Goal: Answer question/provide support

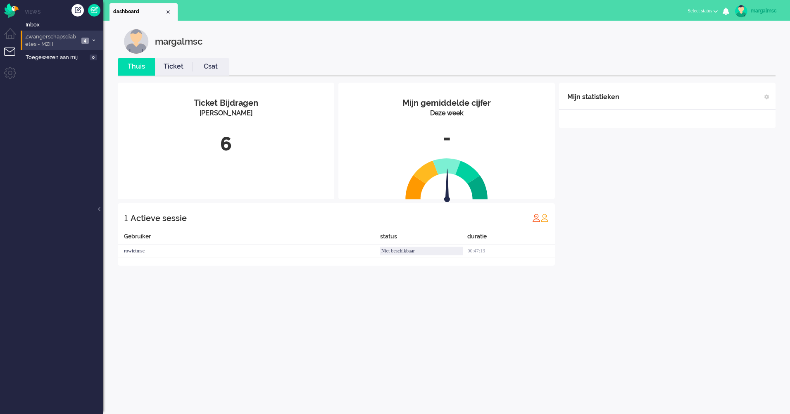
drag, startPoint x: 44, startPoint y: 38, endPoint x: 38, endPoint y: 63, distance: 26.3
click at [45, 38] on span "Zwangerschapsdiabetes - MZH" at bounding box center [51, 40] width 55 height 15
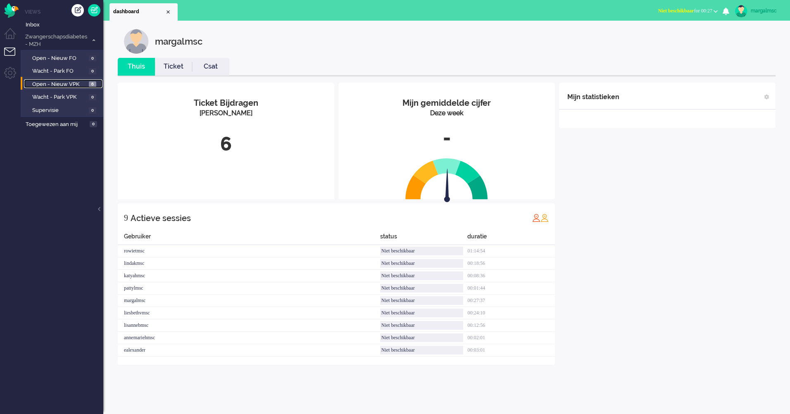
click at [58, 83] on span "Open - Nieuw VPK" at bounding box center [59, 85] width 55 height 8
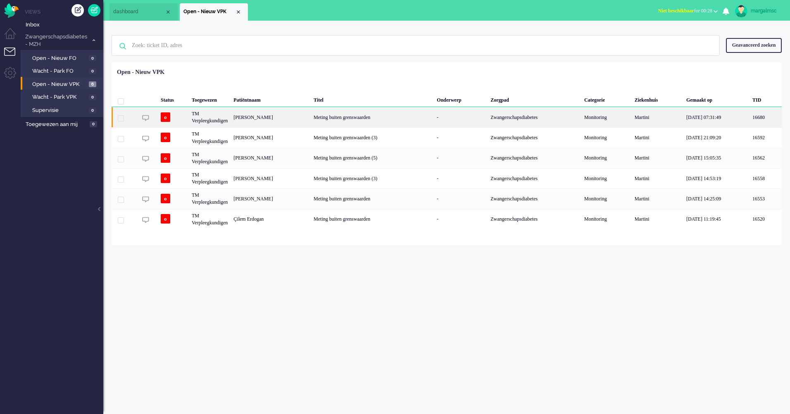
click at [399, 121] on div "Meting buiten grenswaarden" at bounding box center [372, 117] width 123 height 20
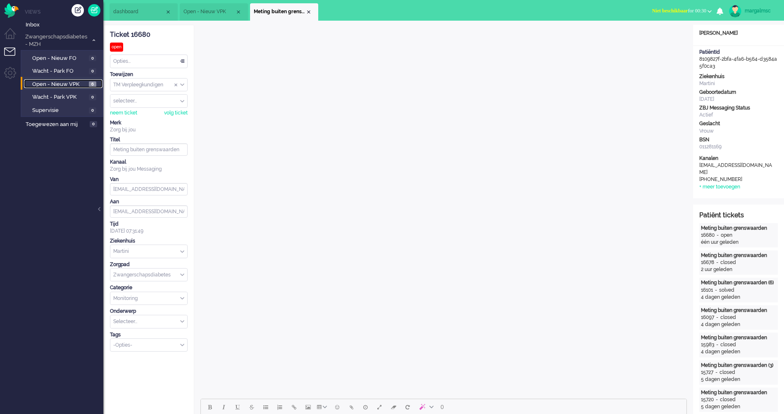
click at [49, 85] on span "Open - Nieuw VPK" at bounding box center [59, 85] width 55 height 8
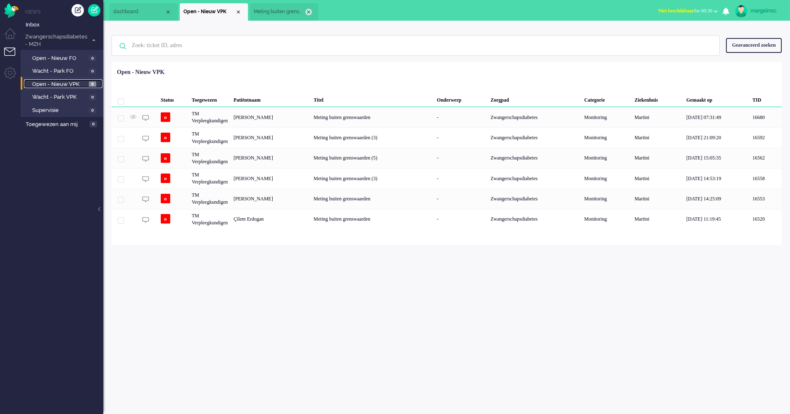
click at [307, 11] on div "Close tab" at bounding box center [308, 12] width 7 height 7
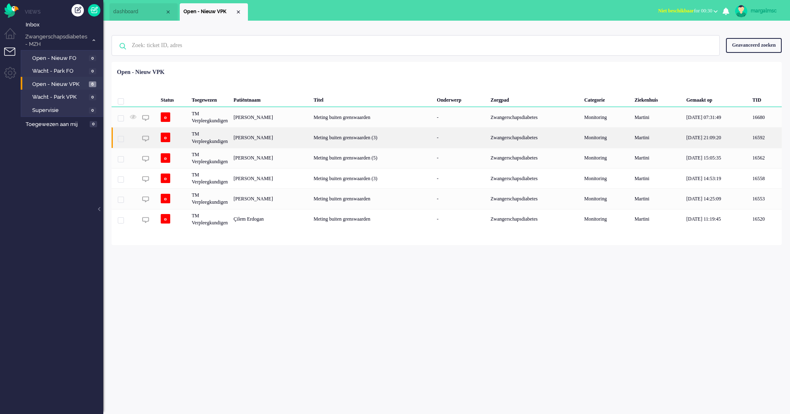
click at [276, 139] on div "[PERSON_NAME]" at bounding box center [271, 137] width 80 height 20
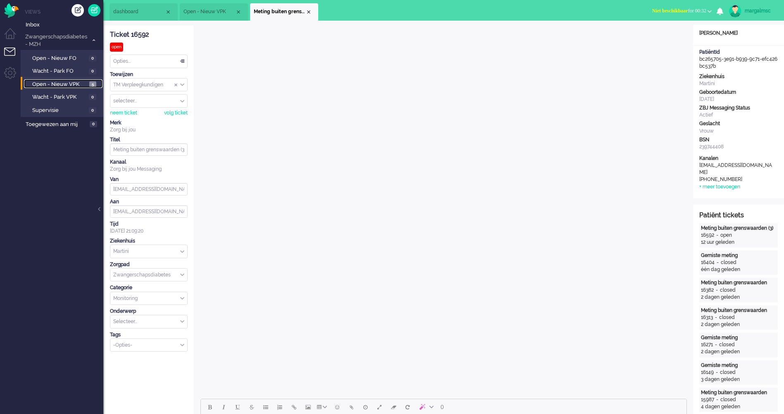
click at [79, 86] on span "Open - Nieuw VPK" at bounding box center [59, 85] width 55 height 8
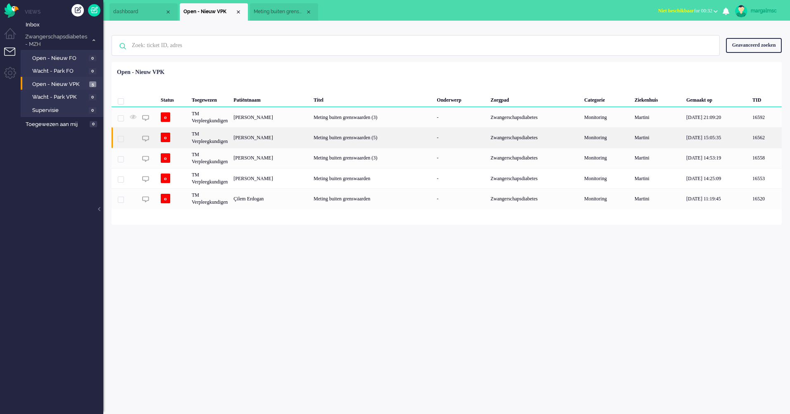
click at [283, 139] on div "[PERSON_NAME]" at bounding box center [271, 137] width 80 height 20
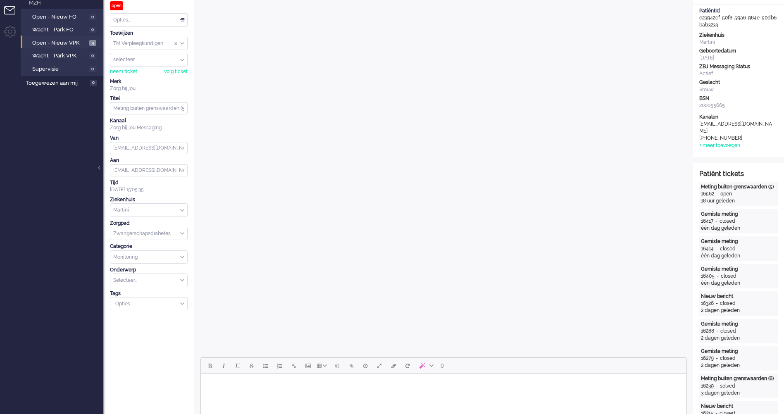
scroll to position [124, 0]
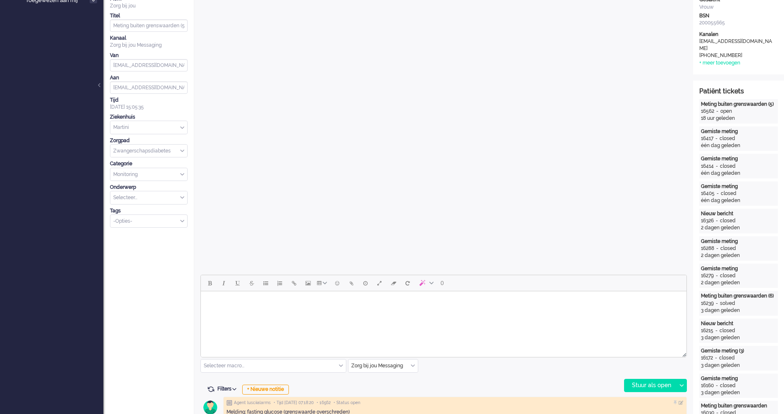
click at [312, 307] on body "Rich Text Area. Press ALT-0 for help." at bounding box center [443, 302] width 479 height 14
click at [305, 308] on body "Beste Sabrina" at bounding box center [443, 302] width 479 height 14
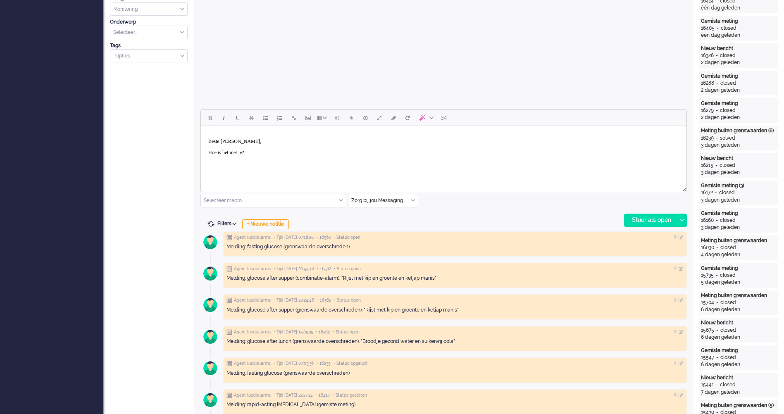
scroll to position [207, 0]
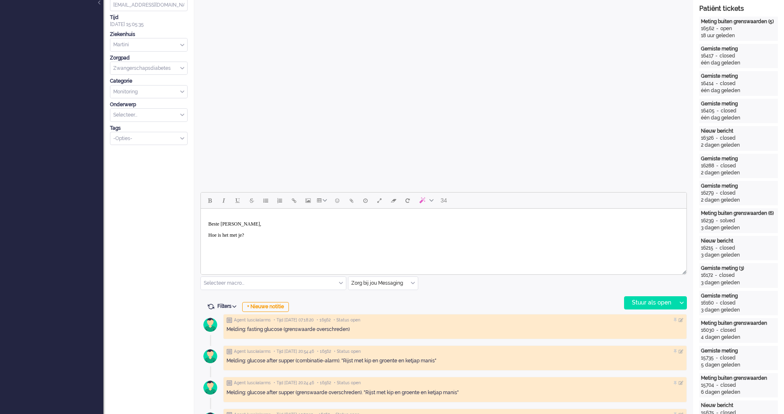
click at [269, 250] on body "Beste [PERSON_NAME], Hoe is het met je?" at bounding box center [443, 235] width 479 height 47
click at [295, 246] on p "Je mag de langwerkende insuline (" at bounding box center [443, 246] width 471 height 6
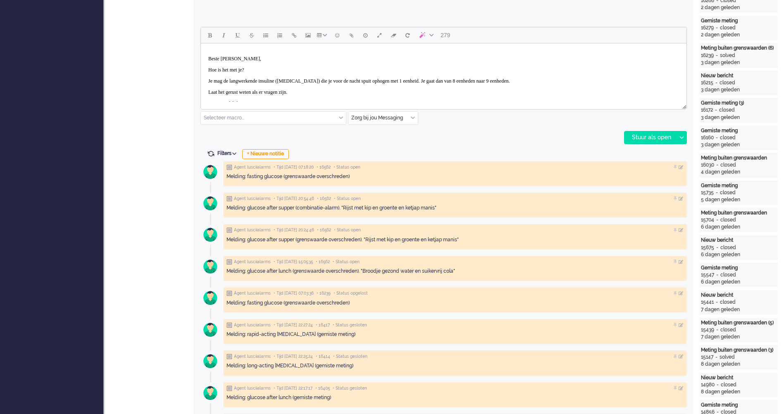
scroll to position [29, 0]
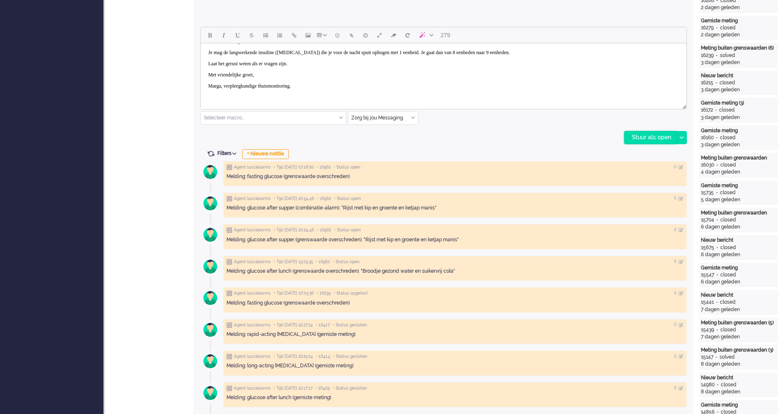
click at [636, 136] on div "Stuur als open" at bounding box center [650, 137] width 52 height 12
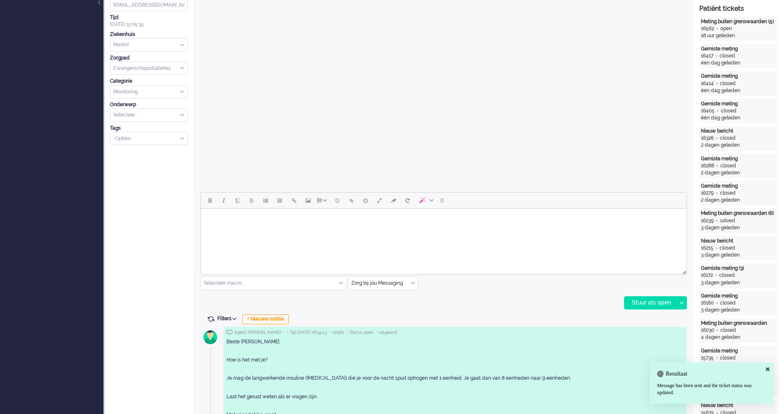
scroll to position [0, 0]
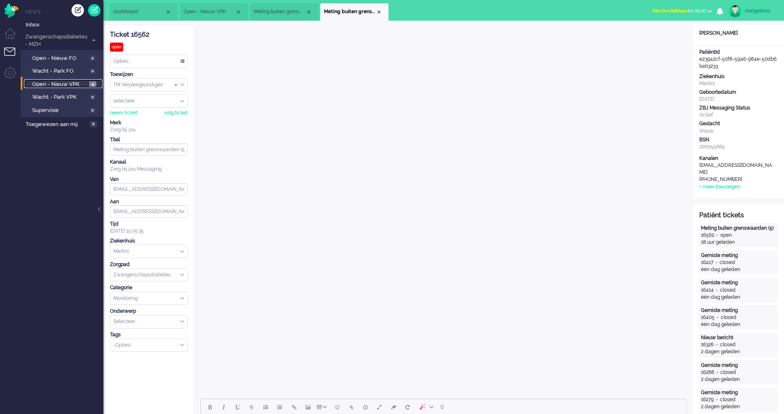
click at [67, 82] on span "Open - Nieuw VPK" at bounding box center [59, 85] width 55 height 8
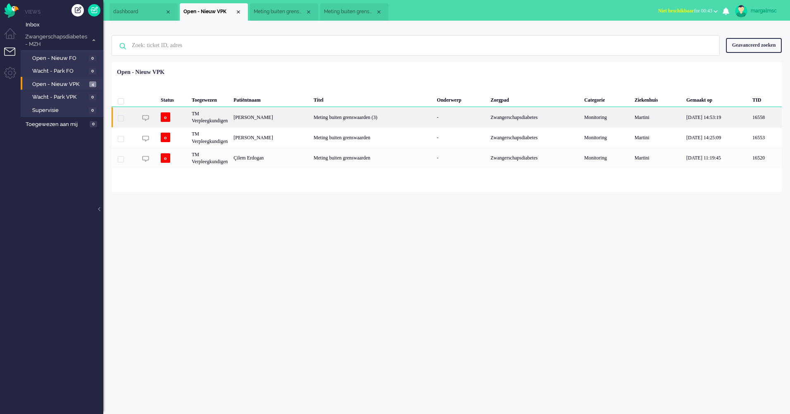
click at [300, 122] on div "[PERSON_NAME]" at bounding box center [271, 117] width 80 height 20
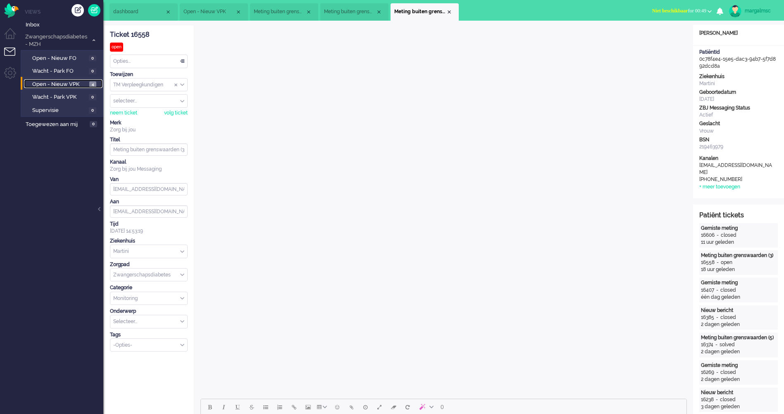
click at [61, 81] on span "Open - Nieuw VPK" at bounding box center [59, 85] width 55 height 8
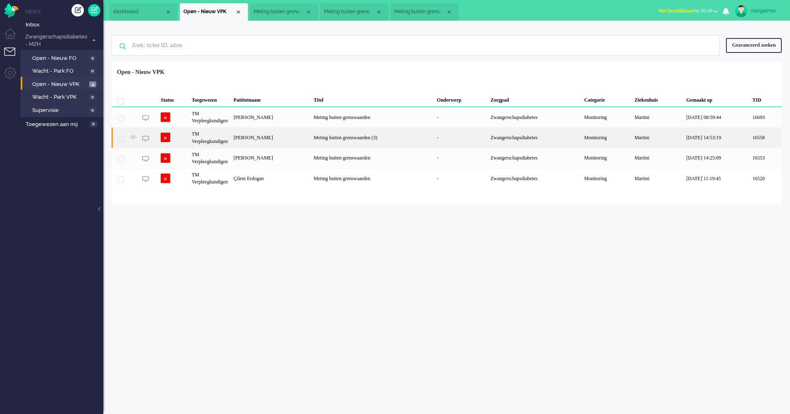
click at [246, 141] on div "[PERSON_NAME]" at bounding box center [271, 137] width 80 height 20
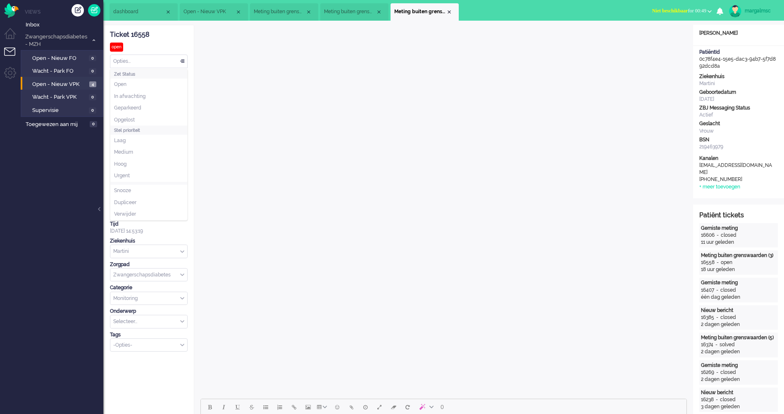
click at [163, 58] on div "Opties..." at bounding box center [148, 61] width 77 height 13
click at [76, 81] on span "Open - Nieuw VPK" at bounding box center [59, 85] width 55 height 8
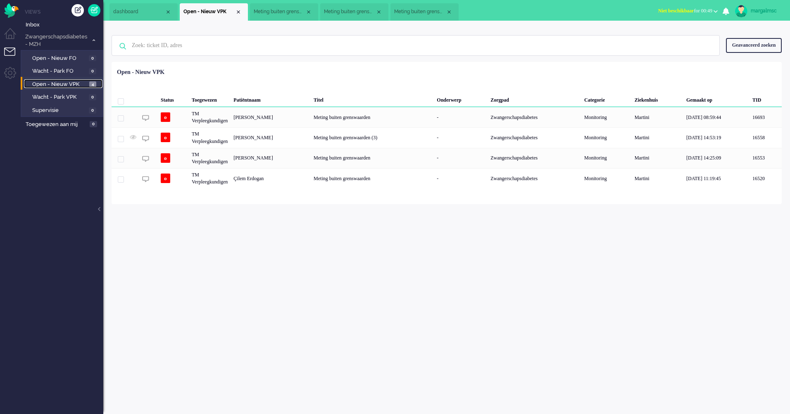
click at [420, 14] on span "Meting buiten grenswaarden (3)" at bounding box center [420, 11] width 52 height 7
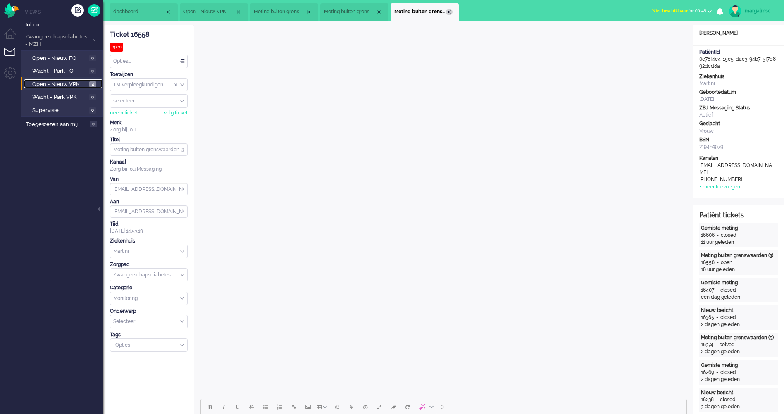
click at [451, 11] on div "Close tab" at bounding box center [449, 12] width 7 height 7
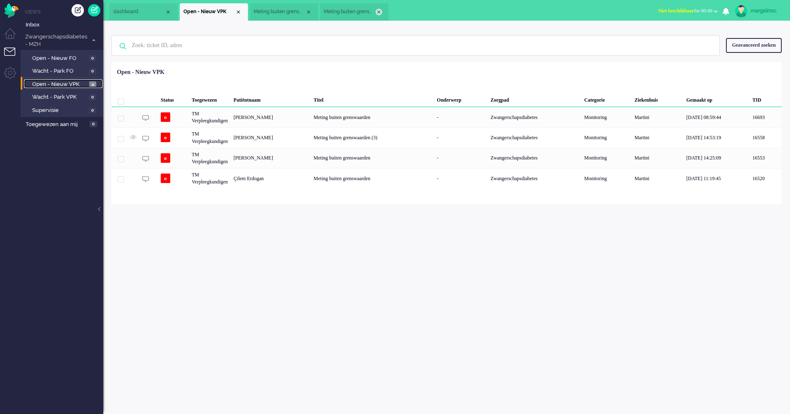
click at [379, 11] on div "Close tab" at bounding box center [379, 12] width 7 height 7
click at [307, 10] on div "Close tab" at bounding box center [308, 12] width 7 height 7
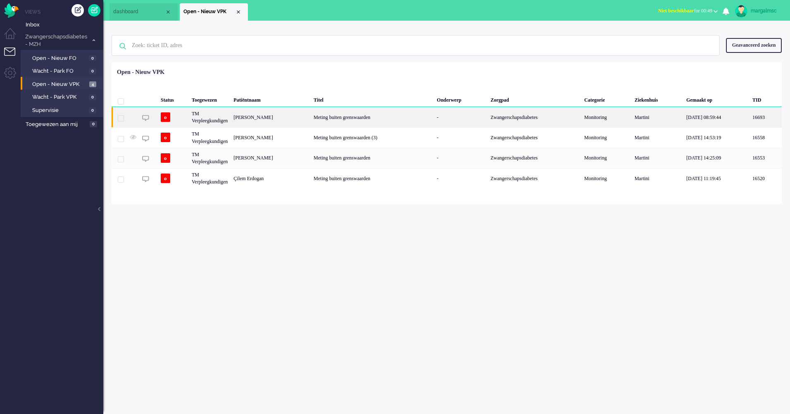
click at [277, 116] on div "[PERSON_NAME]" at bounding box center [271, 117] width 80 height 20
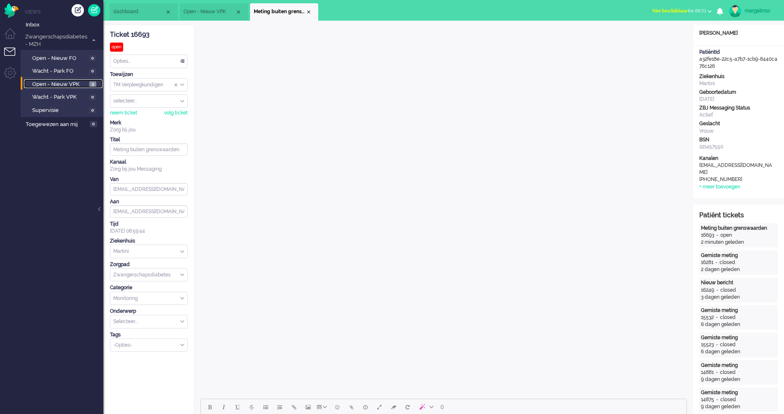
click at [42, 84] on span "Open - Nieuw VPK" at bounding box center [59, 85] width 55 height 8
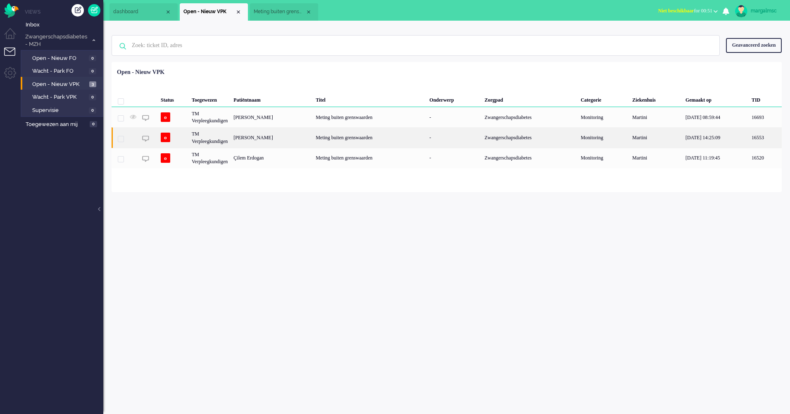
click at [298, 136] on div "[PERSON_NAME]" at bounding box center [272, 137] width 82 height 20
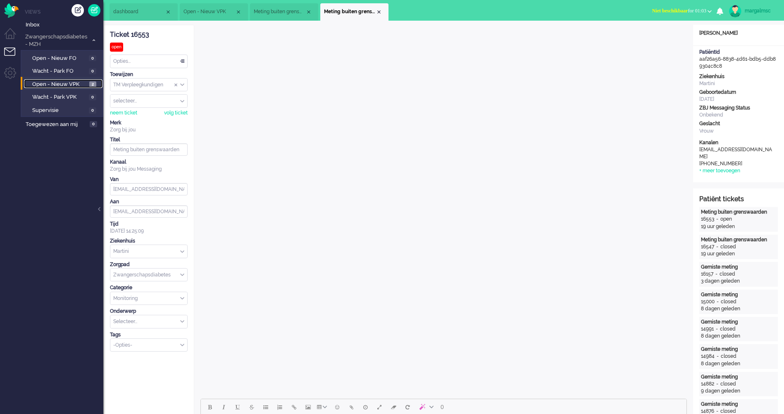
click at [59, 88] on span "Open - Nieuw VPK" at bounding box center [59, 85] width 55 height 8
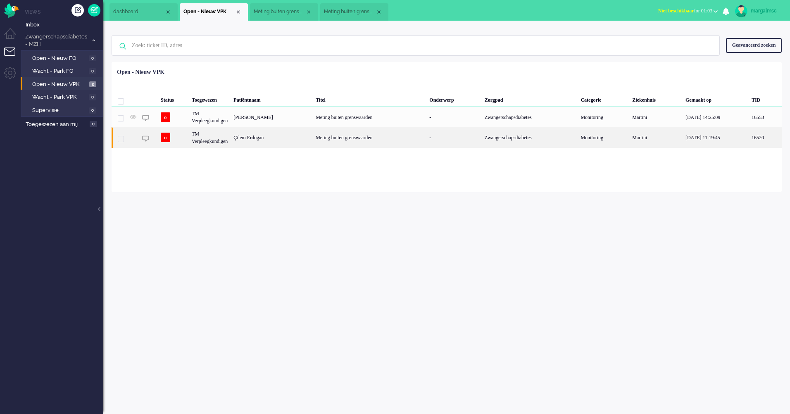
click at [292, 142] on div "Çilem Erdogan" at bounding box center [272, 137] width 82 height 20
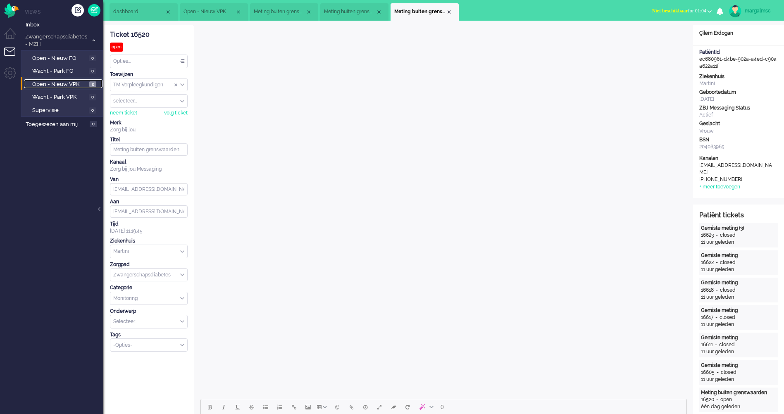
click at [52, 86] on span "Open - Nieuw VPK" at bounding box center [59, 85] width 55 height 8
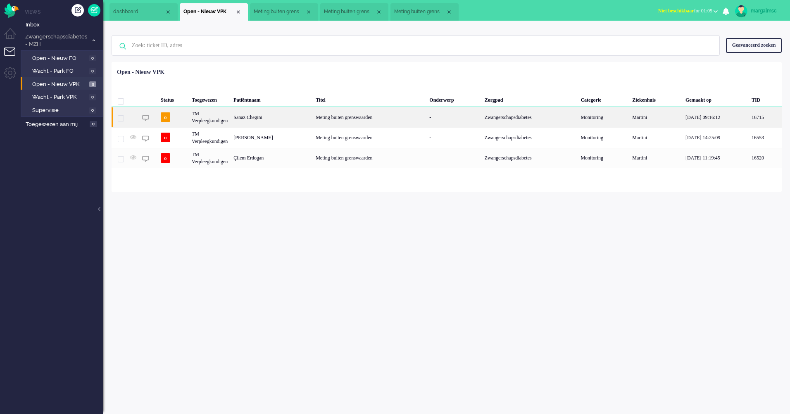
click at [255, 118] on div "Sanaz Chegini" at bounding box center [272, 117] width 82 height 20
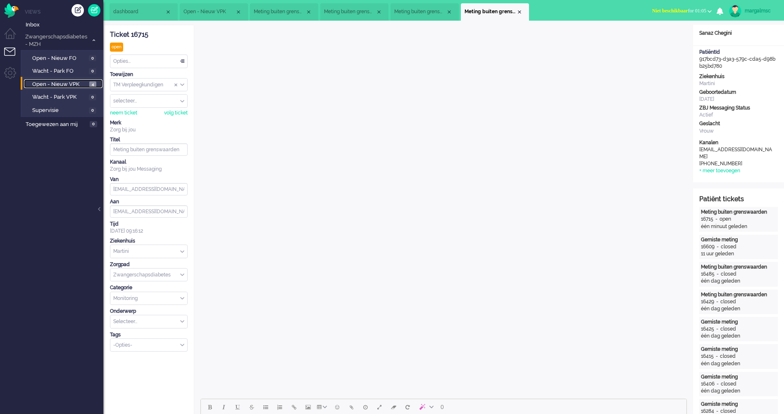
click at [61, 81] on span "Open - Nieuw VPK" at bounding box center [59, 85] width 55 height 8
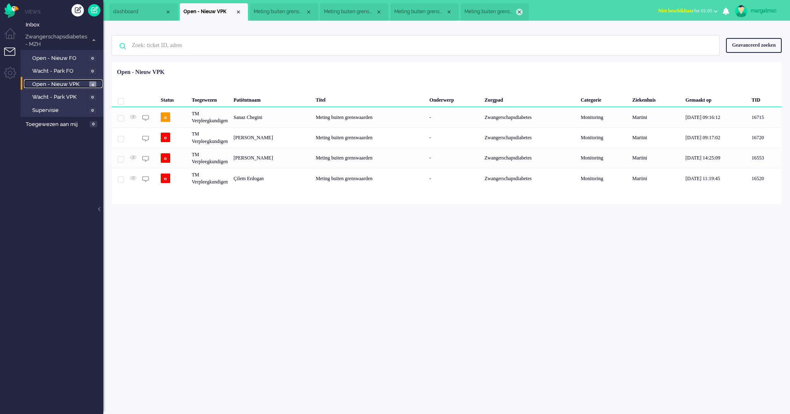
click at [518, 11] on div "Close tab" at bounding box center [519, 12] width 7 height 7
click at [450, 10] on div "Close tab" at bounding box center [449, 12] width 7 height 7
click at [378, 12] on div "Close tab" at bounding box center [379, 12] width 7 height 7
click at [306, 10] on div "Close tab" at bounding box center [308, 12] width 7 height 7
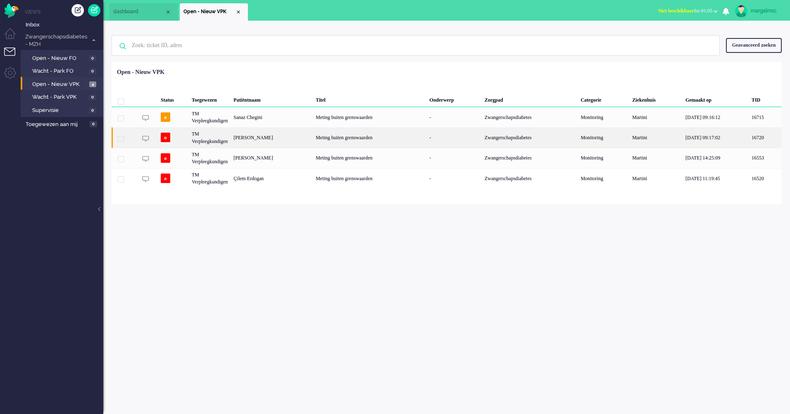
click at [272, 137] on div "[PERSON_NAME]" at bounding box center [272, 137] width 82 height 20
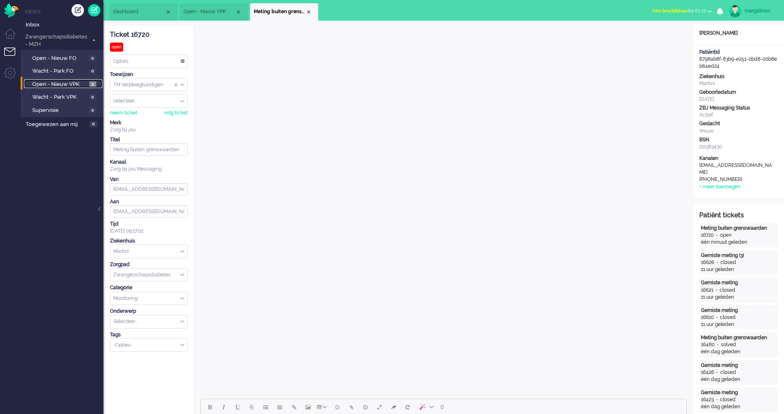
click at [36, 83] on span "Open - Nieuw VPK" at bounding box center [59, 85] width 55 height 8
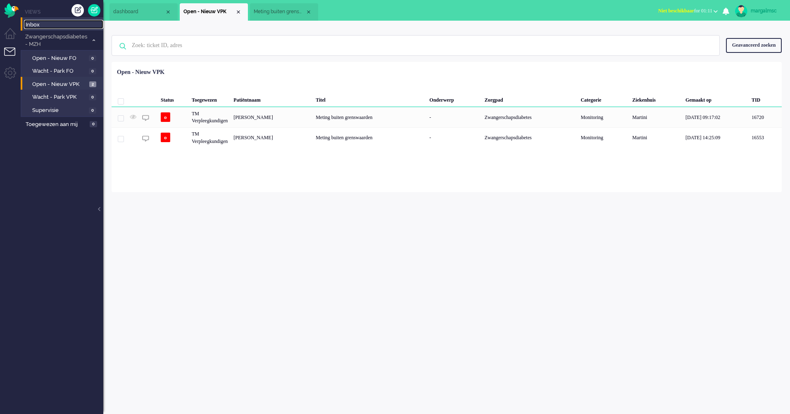
click at [58, 26] on span "Inbox" at bounding box center [65, 25] width 78 height 8
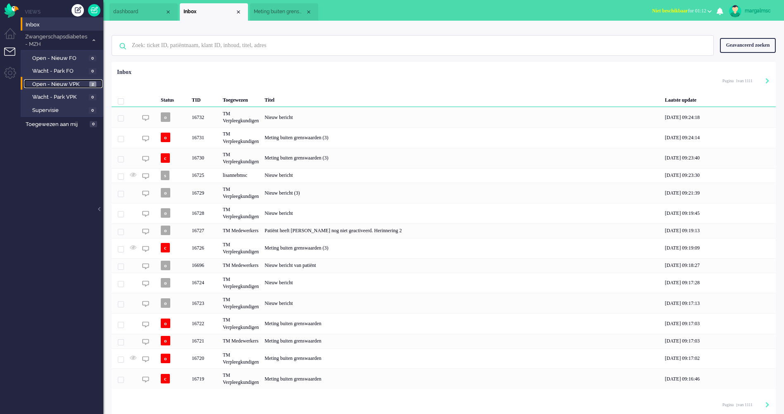
click at [73, 81] on span "Open - Nieuw VPK" at bounding box center [59, 85] width 55 height 8
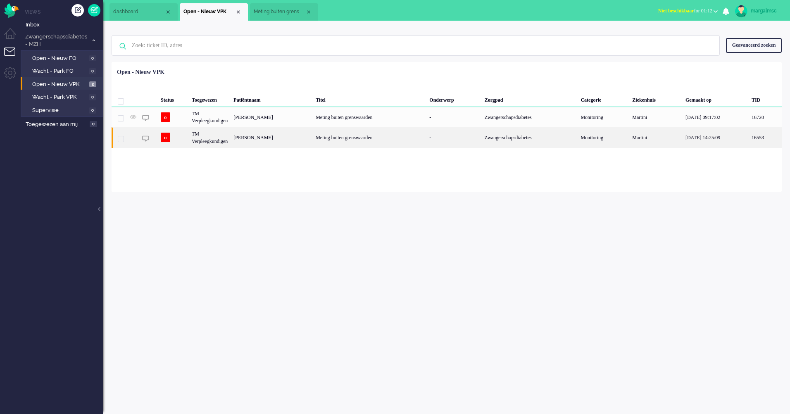
click at [244, 139] on div "[PERSON_NAME]" at bounding box center [272, 137] width 82 height 20
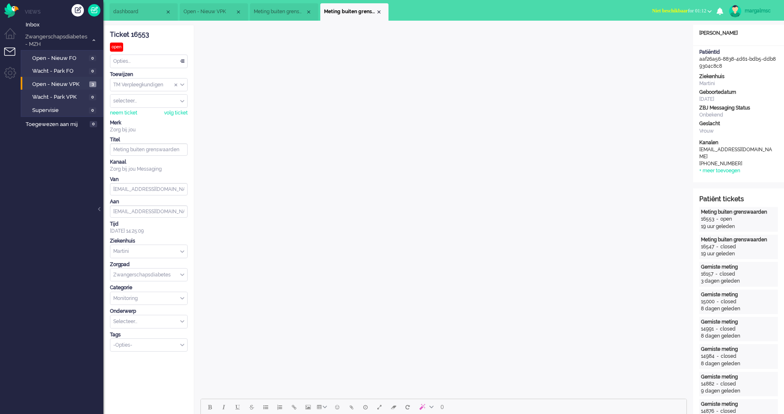
click at [145, 60] on div "Opties..." at bounding box center [148, 61] width 77 height 13
click at [147, 119] on li "Opgelost" at bounding box center [148, 120] width 77 height 12
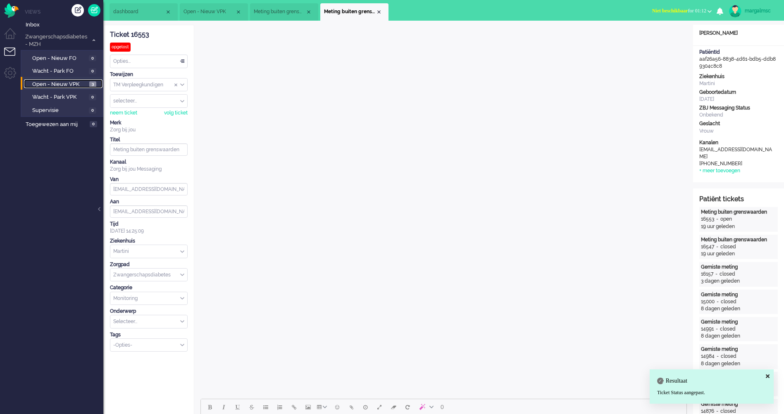
click at [79, 85] on span "Open - Nieuw VPK" at bounding box center [59, 85] width 55 height 8
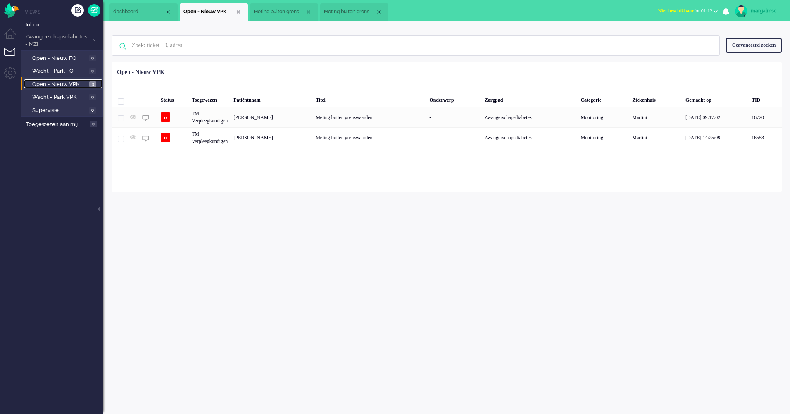
click at [379, 13] on div "Close tab" at bounding box center [379, 12] width 7 height 7
click at [307, 12] on div "Close tab" at bounding box center [308, 12] width 7 height 7
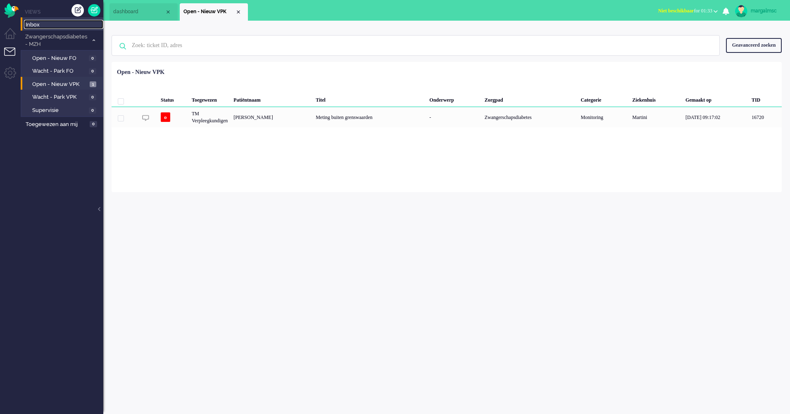
click at [50, 25] on span "Inbox" at bounding box center [65, 25] width 78 height 8
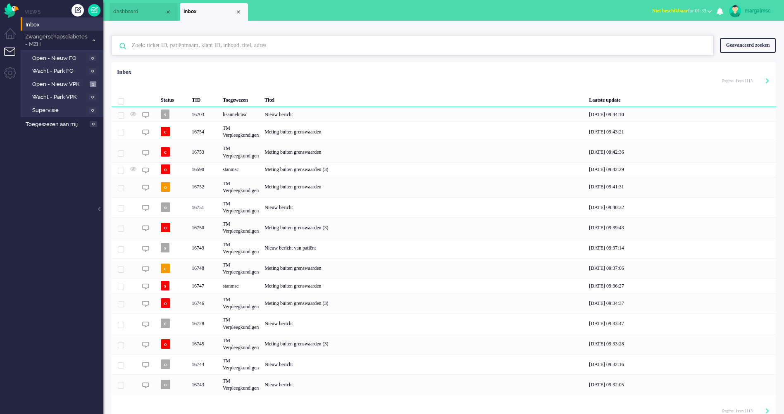
click at [155, 42] on input "text" at bounding box center [414, 46] width 576 height 20
type input "1"
click at [60, 26] on span "Inbox" at bounding box center [65, 25] width 78 height 8
click at [160, 46] on input "text" at bounding box center [414, 46] width 576 height 20
paste input "11709"
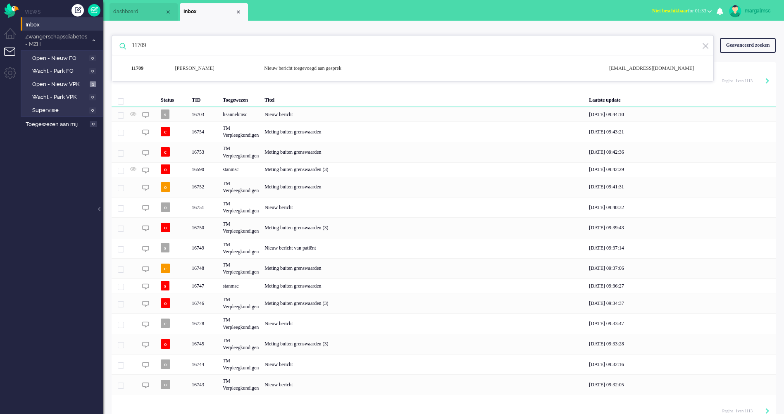
type input "11709"
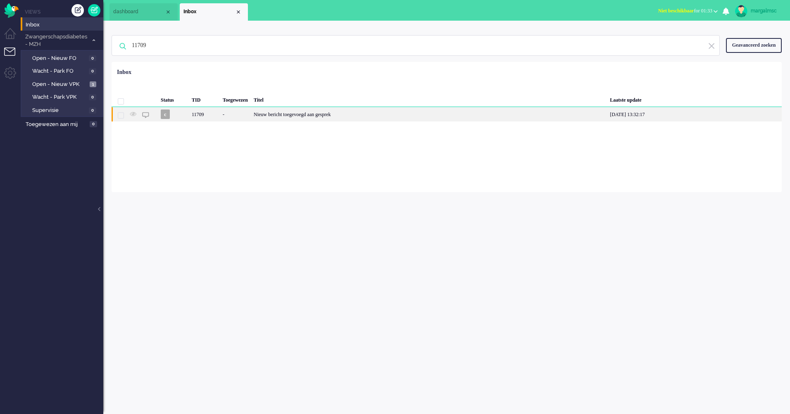
click at [251, 111] on div "-" at bounding box center [235, 114] width 31 height 14
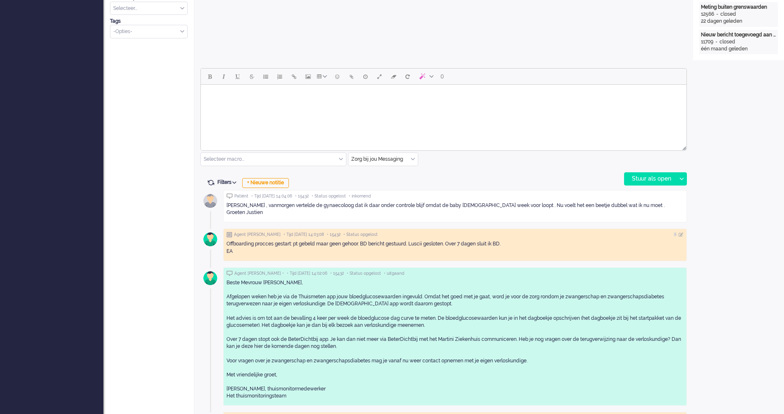
scroll to position [289, 0]
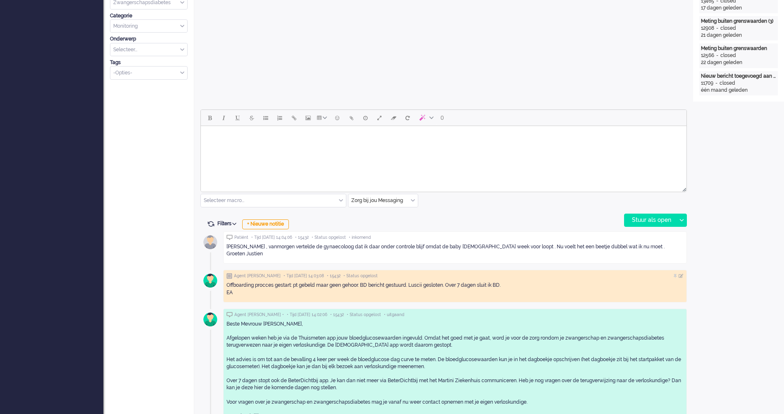
click at [322, 147] on html at bounding box center [444, 136] width 486 height 21
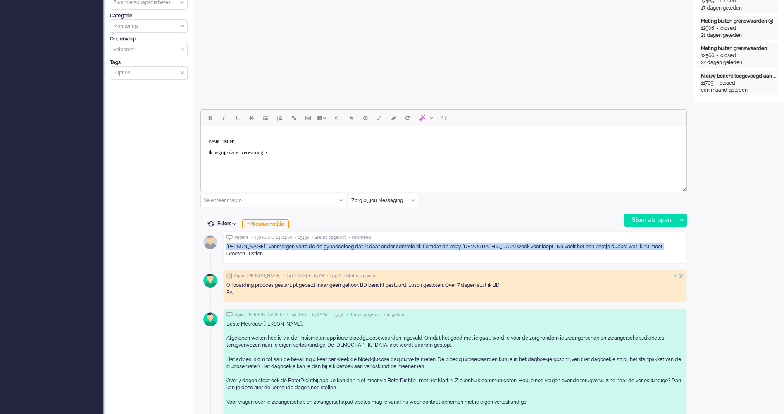
drag, startPoint x: 642, startPoint y: 248, endPoint x: 221, endPoint y: 257, distance: 421.2
copy div "[PERSON_NAME] , vanmorgen vertelde de gynaecoloog dat ik daar onder controle bl…"
click at [341, 168] on html "Beste Justien, Ik begrijp dat er verwarring is" at bounding box center [444, 147] width 486 height 42
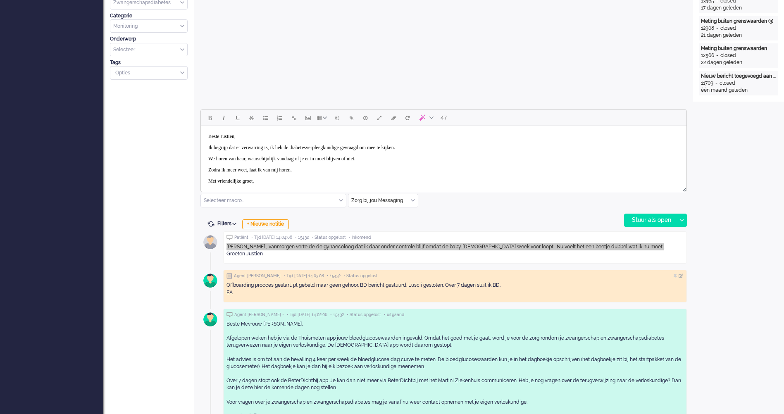
scroll to position [16, 0]
click at [357, 154] on body "Beste Justien, Ik begrijp dat er verwarring is, ik heb de diabetesverpleegkundi…" at bounding box center [443, 153] width 479 height 80
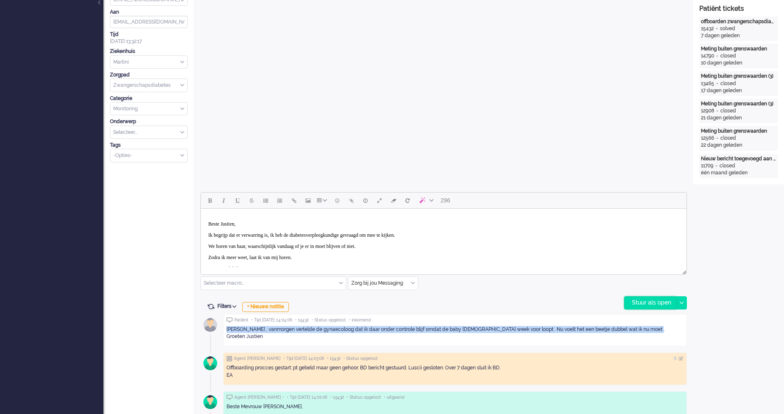
click at [651, 303] on div "Stuur als open" at bounding box center [650, 303] width 52 height 12
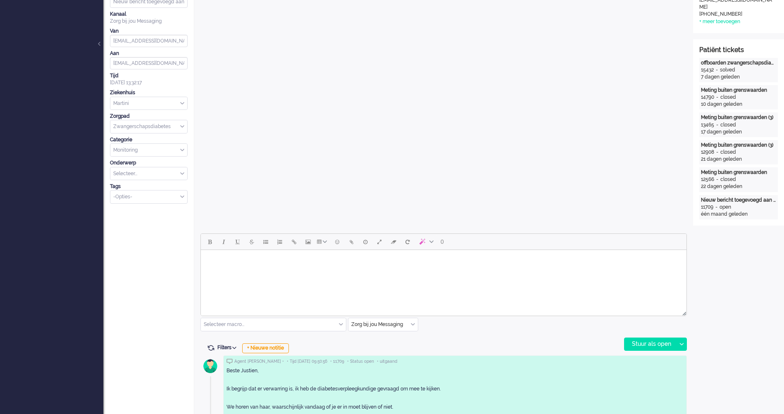
scroll to position [0, 0]
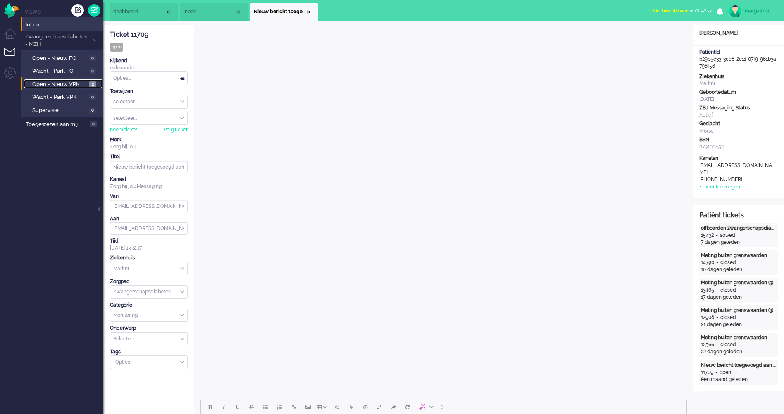
click at [66, 83] on span "Open - Nieuw VPK" at bounding box center [59, 85] width 55 height 8
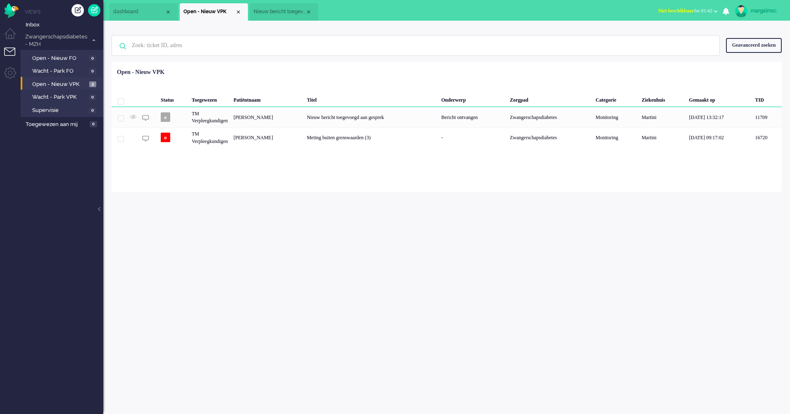
click at [327, 119] on div "Nieuw bericht toegevoegd aan gesprek" at bounding box center [371, 117] width 134 height 20
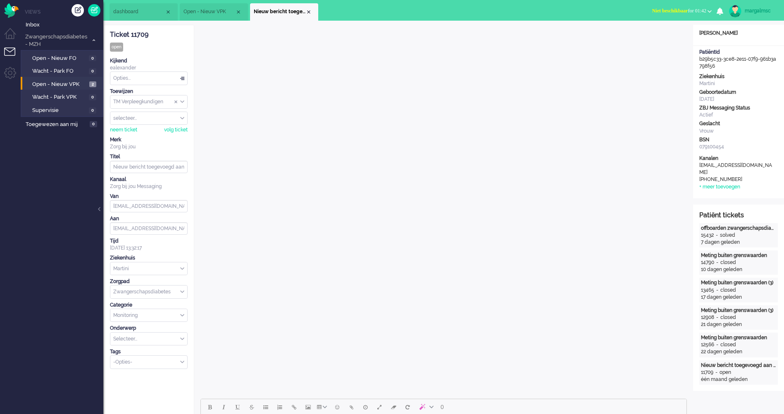
click at [135, 82] on div "Opties..." at bounding box center [148, 78] width 77 height 13
click at [142, 137] on li "Opgelost" at bounding box center [148, 137] width 77 height 12
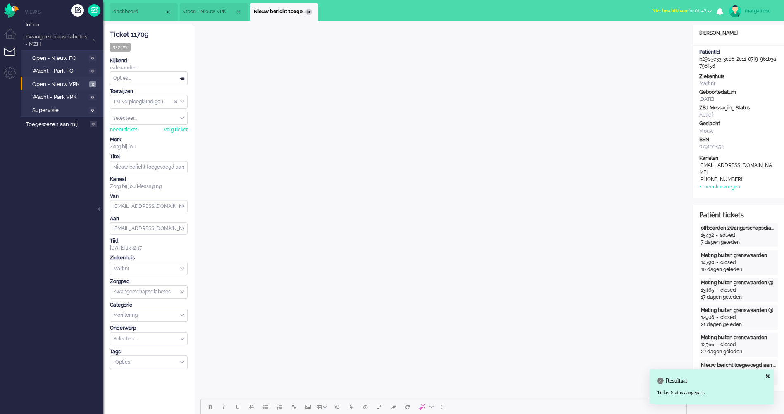
click at [310, 13] on div "Close tab" at bounding box center [308, 12] width 7 height 7
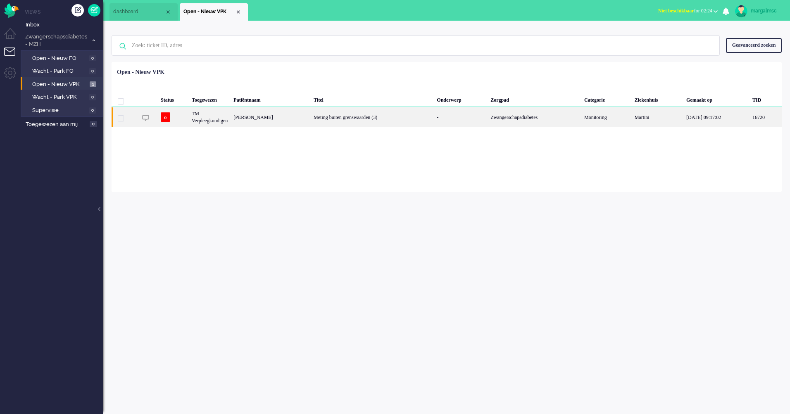
click at [334, 118] on div "Meting buiten grenswaarden (3)" at bounding box center [372, 117] width 123 height 20
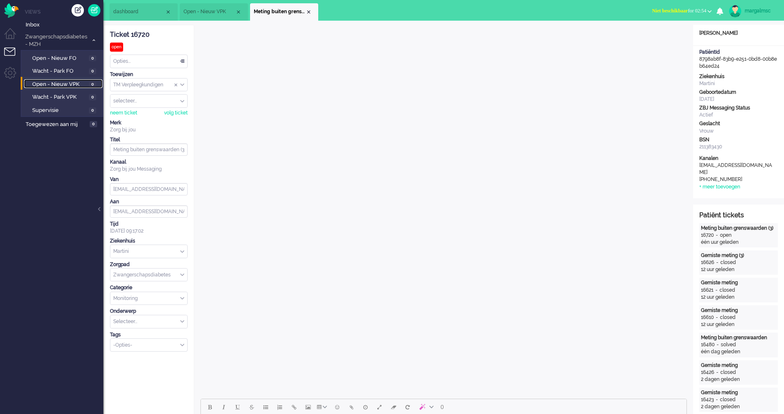
click at [74, 79] on link "Open - Nieuw VPK 0" at bounding box center [63, 83] width 79 height 9
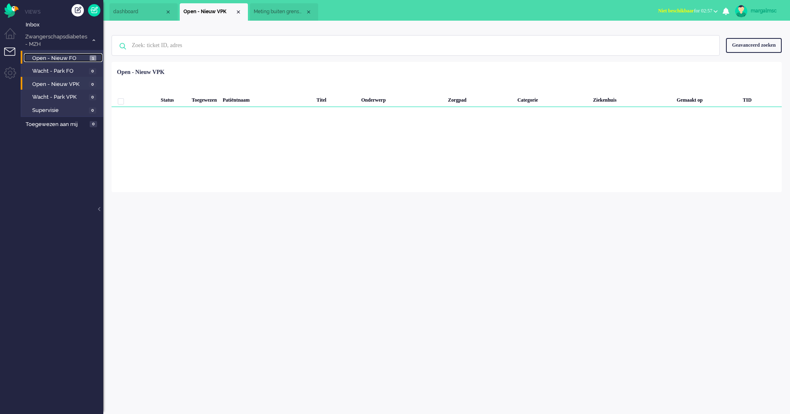
click at [70, 55] on span "Open - Nieuw FO" at bounding box center [59, 59] width 55 height 8
click at [70, 85] on span "Open - Nieuw VPK" at bounding box center [59, 85] width 55 height 8
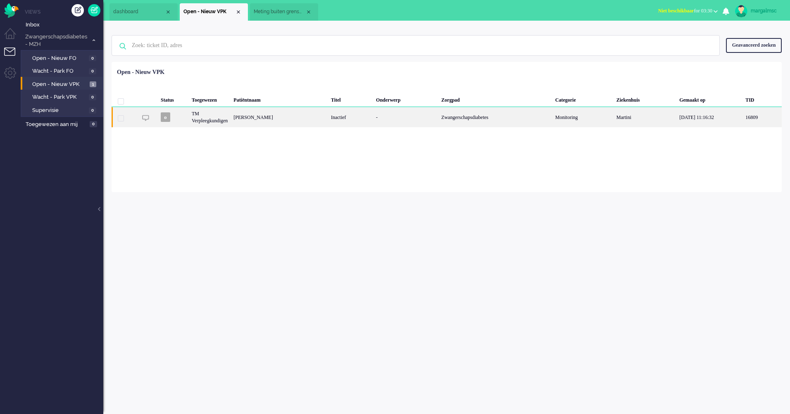
click at [293, 120] on div "[PERSON_NAME]" at bounding box center [280, 117] width 98 height 20
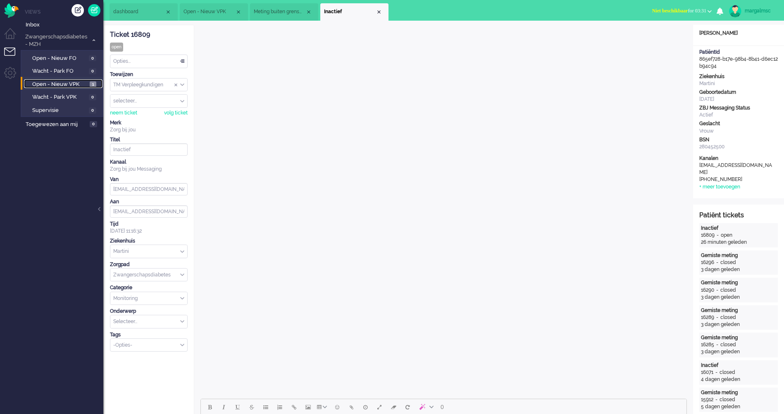
click at [76, 85] on span "Open - Nieuw VPK" at bounding box center [59, 85] width 55 height 8
